Goal: Task Accomplishment & Management: Use online tool/utility

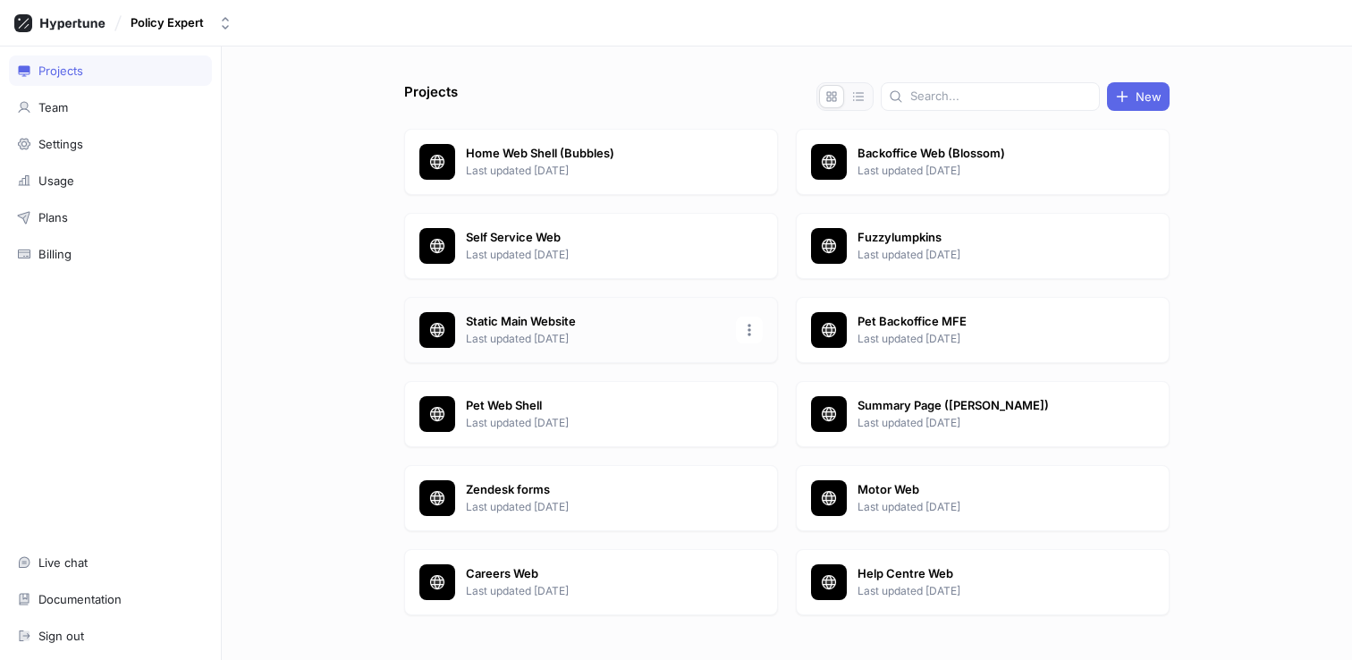
click at [524, 336] on p "Last updated [DATE]" at bounding box center [595, 339] width 259 height 16
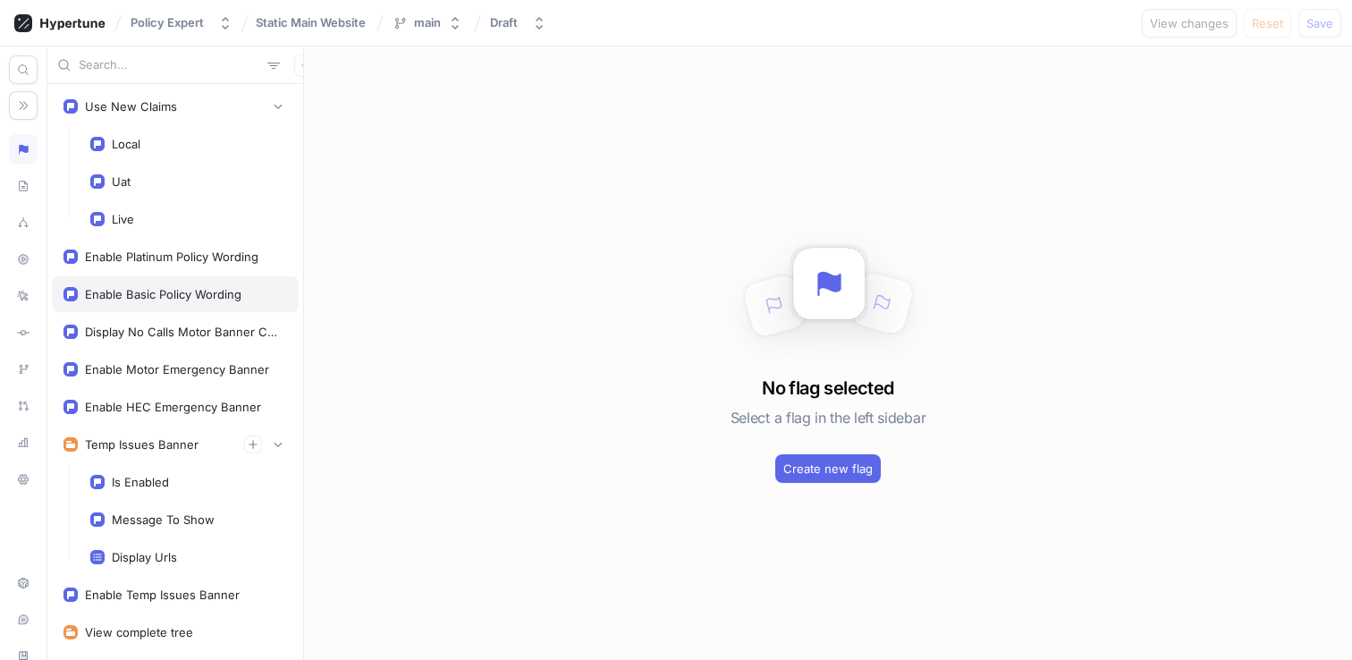
scroll to position [47, 0]
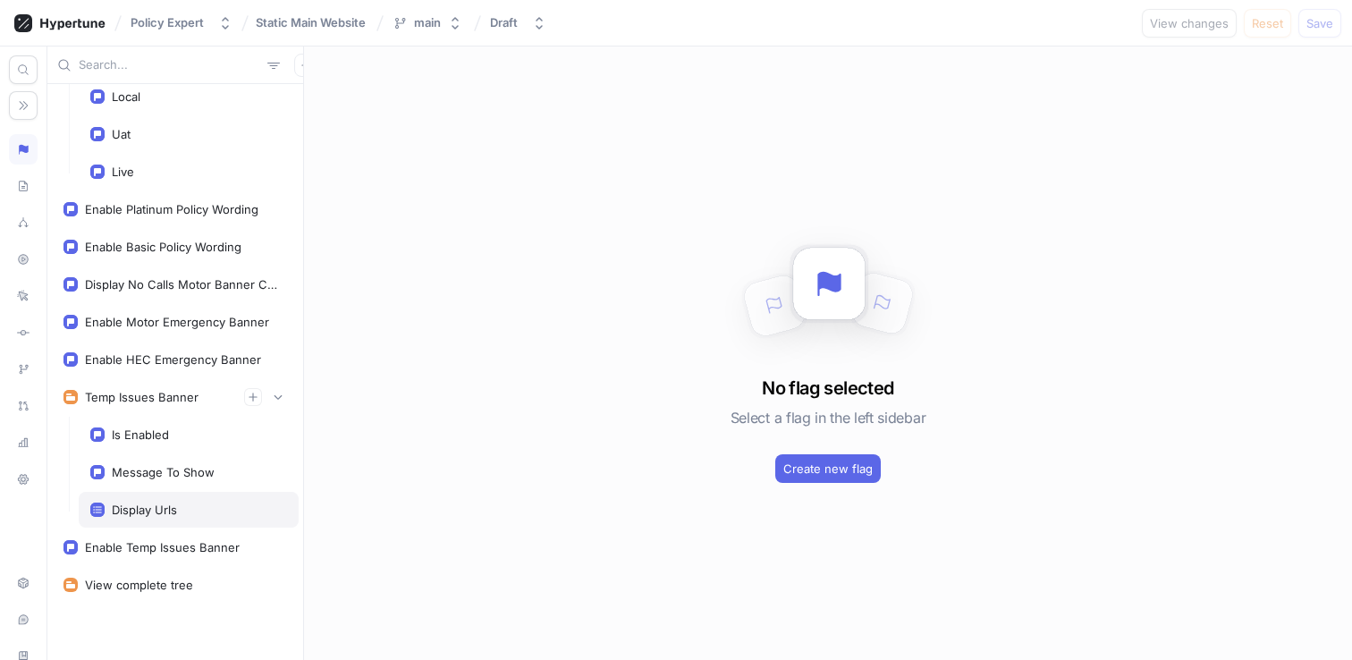
click at [170, 504] on div "Display Urls" at bounding box center [144, 509] width 65 height 14
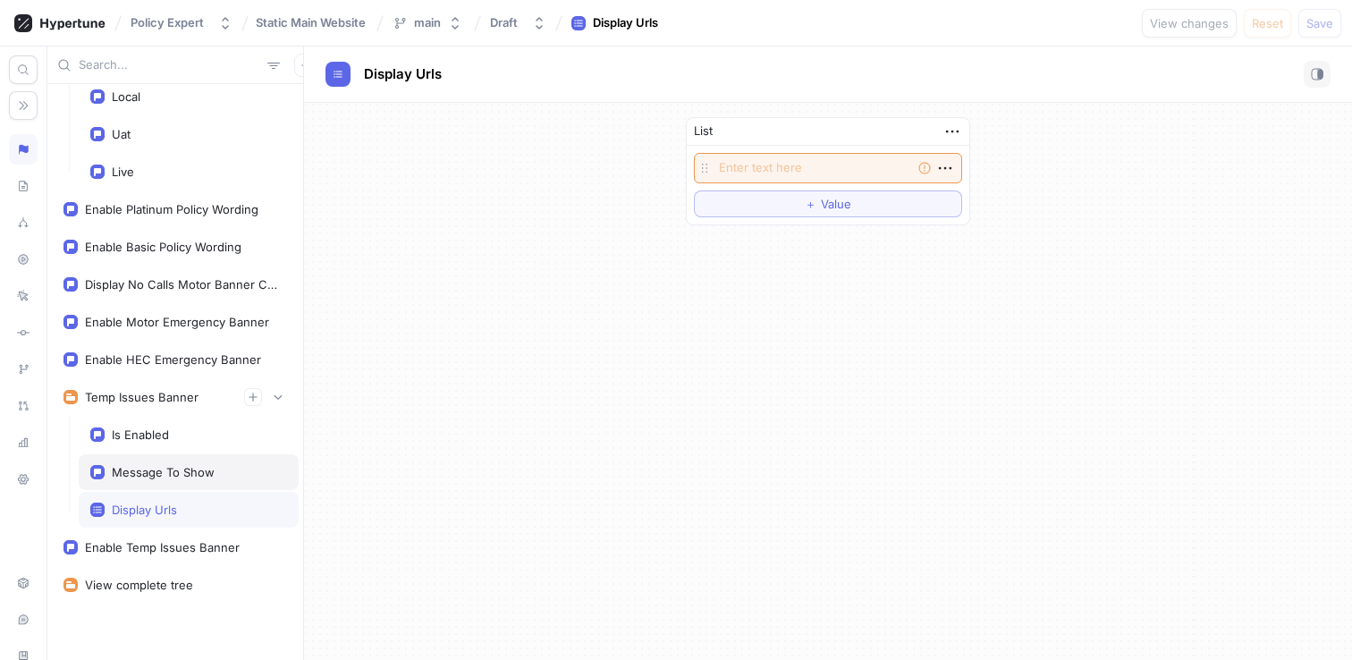
click at [181, 468] on div "Message To Show" at bounding box center [163, 472] width 103 height 14
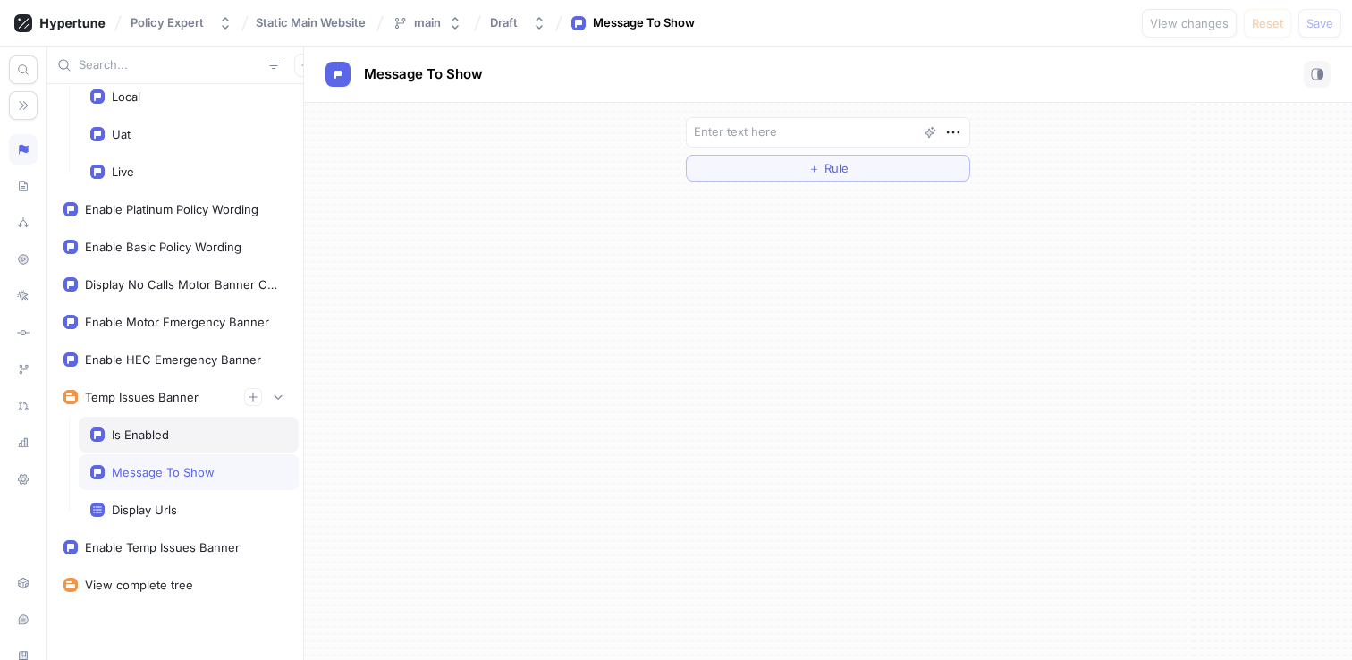
click at [177, 428] on div "Is Enabled" at bounding box center [188, 434] width 197 height 14
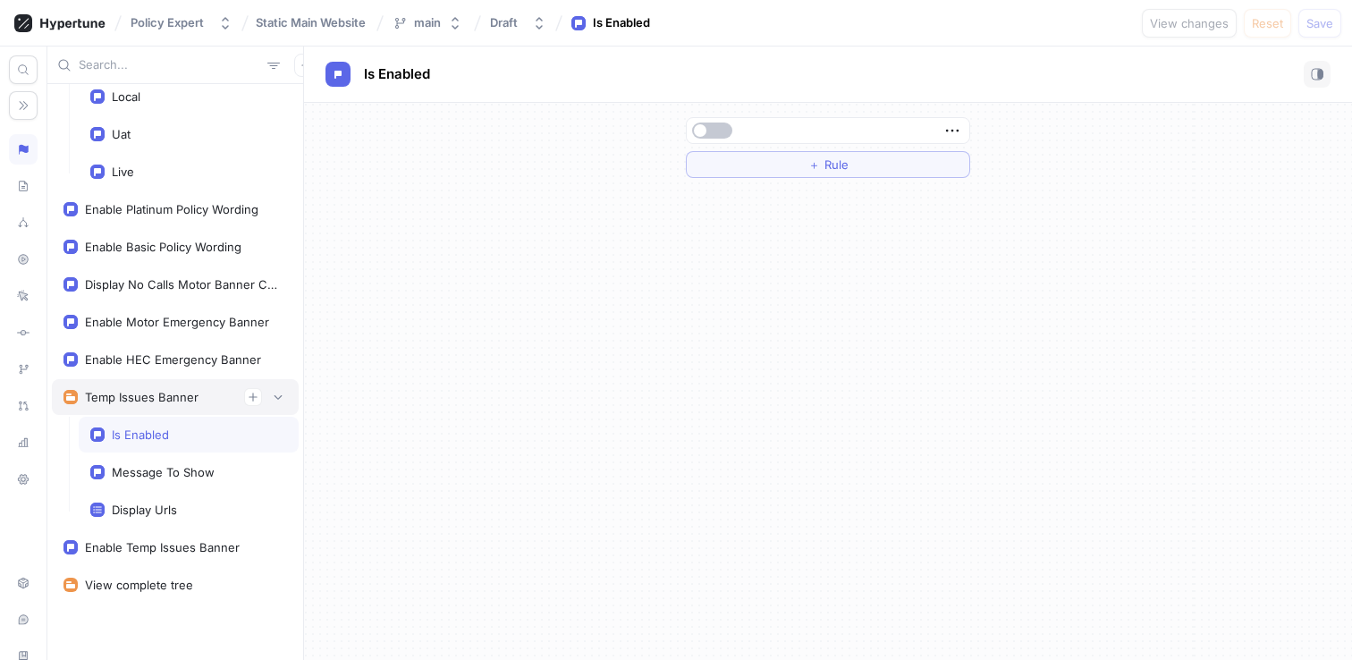
click at [170, 392] on div "Temp Issues Banner" at bounding box center [142, 397] width 114 height 14
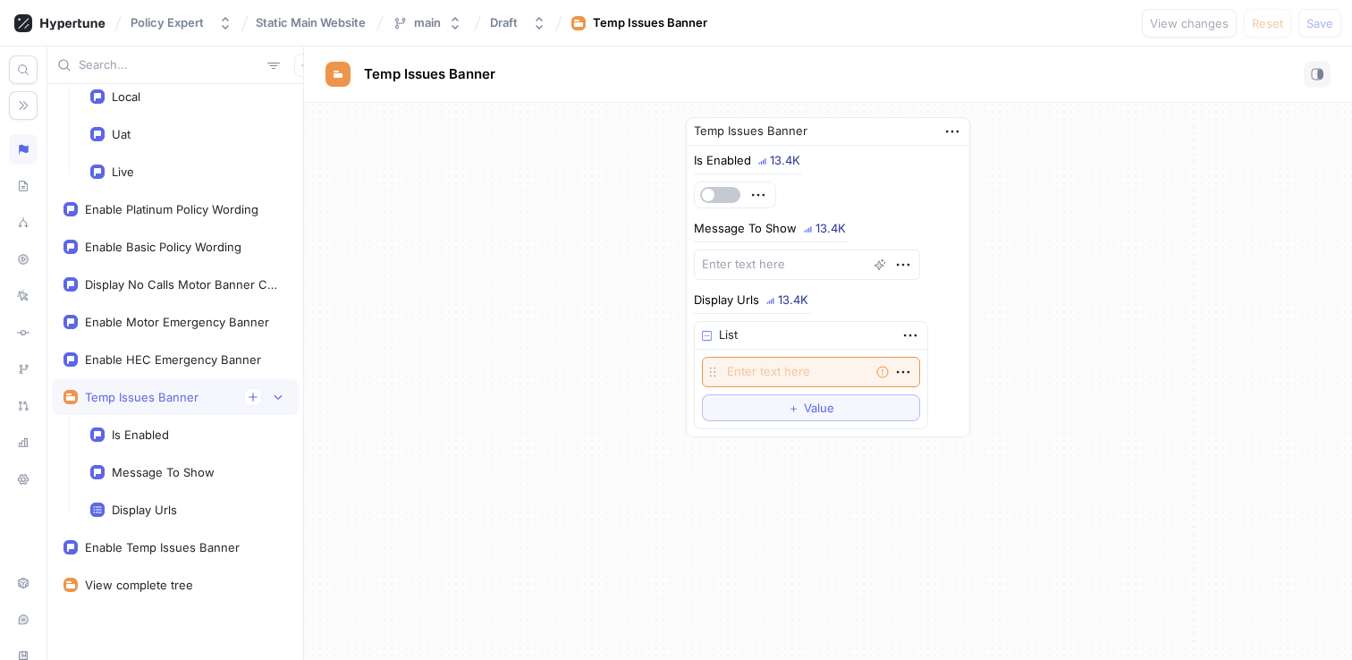
type textarea "x"
